Goal: Find specific page/section: Find specific page/section

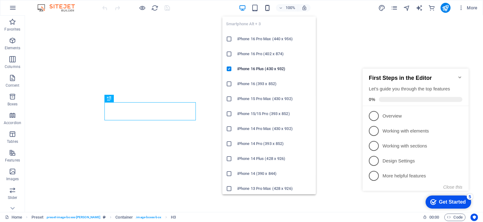
click at [267, 8] on icon "button" at bounding box center [267, 7] width 7 height 7
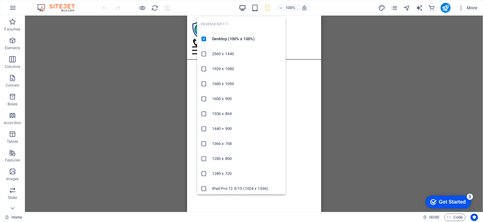
click at [242, 7] on icon "button" at bounding box center [242, 7] width 7 height 7
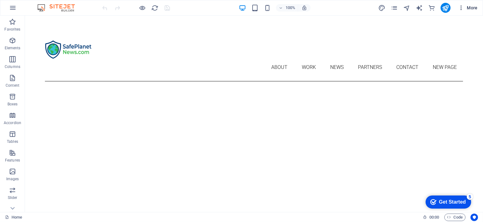
click at [471, 7] on span "More" at bounding box center [468, 8] width 20 height 6
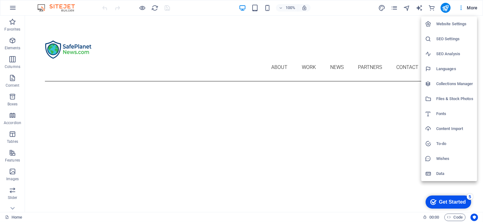
click at [448, 98] on h6 "Files & Stock Photos" at bounding box center [454, 98] width 37 height 7
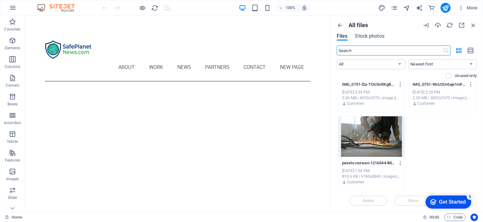
scroll to position [203, 0]
click at [14, 6] on icon "button" at bounding box center [12, 7] width 7 height 7
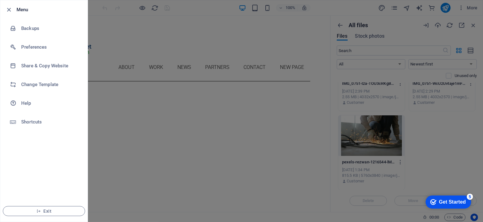
click at [183, 25] on div at bounding box center [241, 111] width 483 height 222
